Goal: Task Accomplishment & Management: Manage account settings

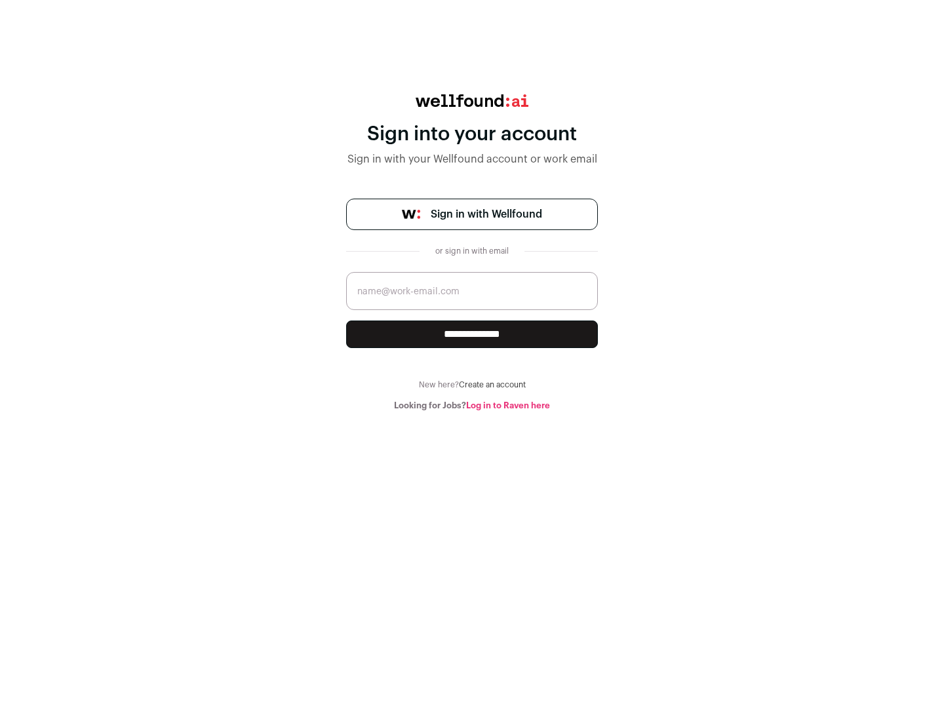
click at [486, 214] on span "Sign in with Wellfound" at bounding box center [486, 215] width 111 height 16
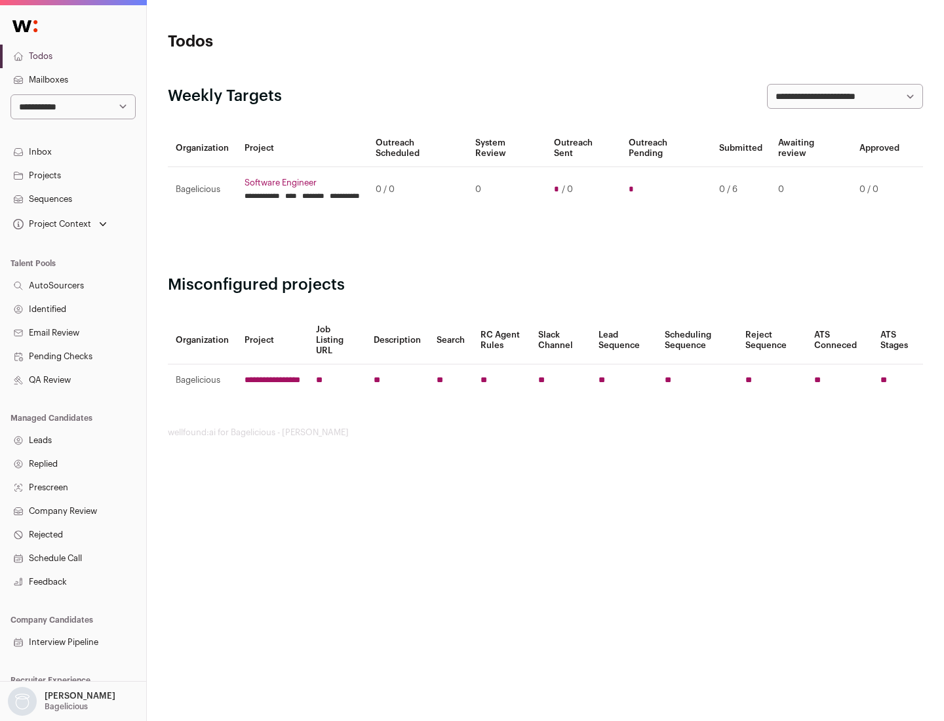
click at [73, 175] on link "Projects" at bounding box center [73, 176] width 146 height 24
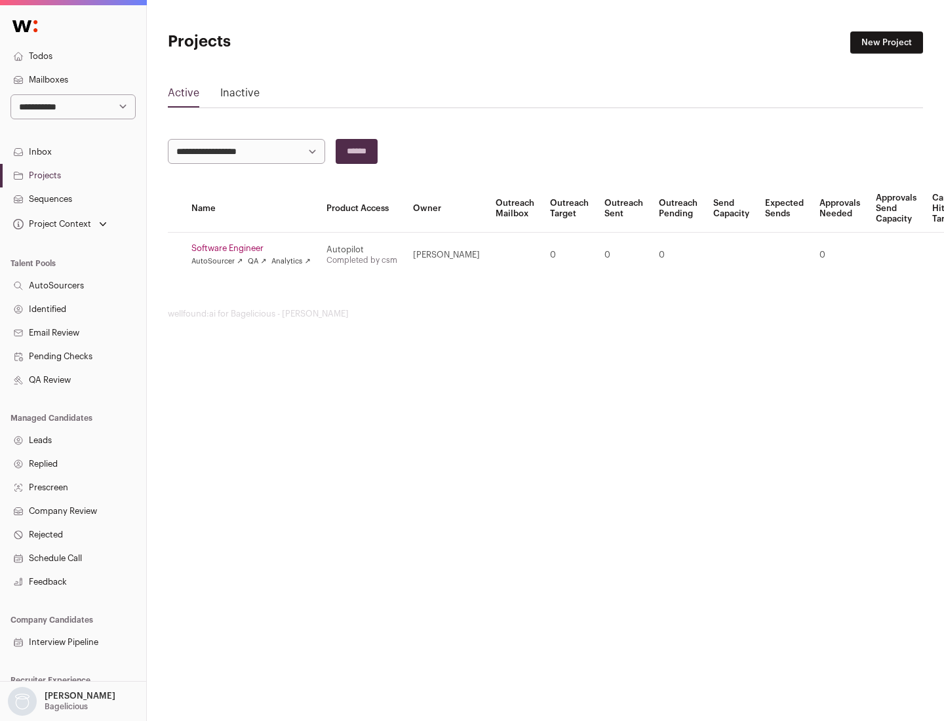
click at [255, 249] on link "Software Engineer" at bounding box center [250, 248] width 119 height 10
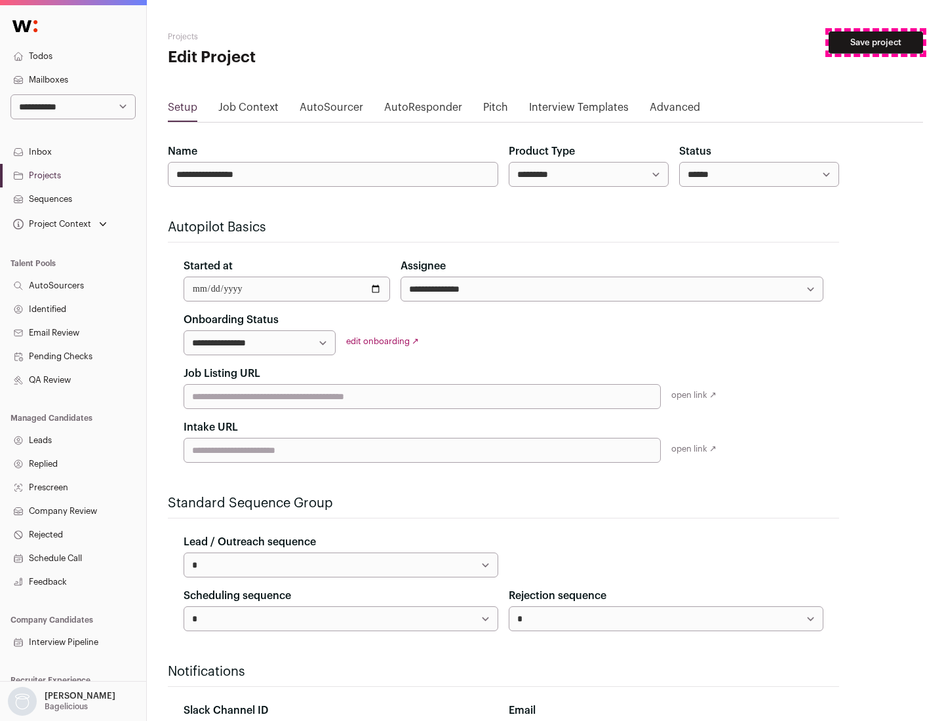
click at [876, 43] on button "Save project" at bounding box center [876, 42] width 94 height 22
